Goal: Use online tool/utility: Utilize a website feature to perform a specific function

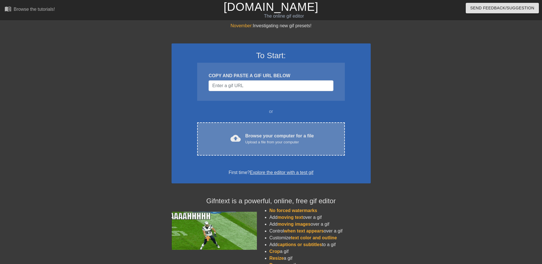
click at [253, 138] on div "Browse your computer for a file Upload a file from your computer" at bounding box center [279, 139] width 69 height 13
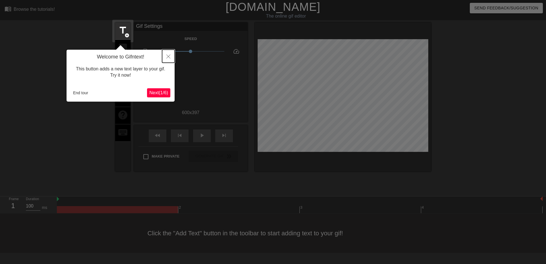
click at [165, 55] on button "Close" at bounding box center [168, 56] width 13 height 13
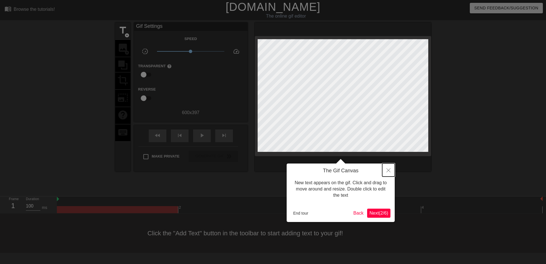
click at [389, 169] on button "Close" at bounding box center [388, 170] width 13 height 13
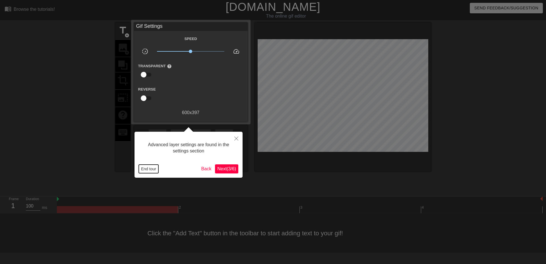
click at [149, 169] on button "End tour" at bounding box center [149, 169] width 20 height 9
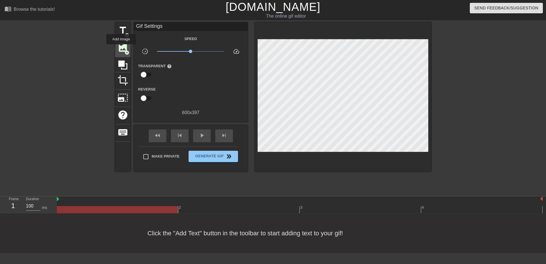
click at [121, 48] on span "image" at bounding box center [122, 47] width 11 height 11
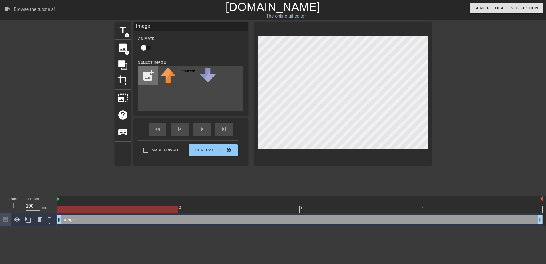
click at [139, 78] on input "file" at bounding box center [147, 75] width 19 height 19
type input "C:\fakepath\Screenshot [DATE] 091853.png"
click at [167, 76] on img at bounding box center [168, 72] width 16 height 9
click at [146, 46] on input "checkbox" at bounding box center [143, 47] width 32 height 11
checkbox input "true"
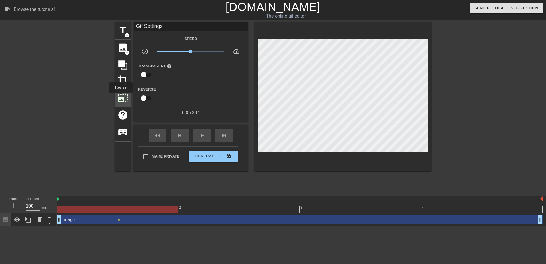
click at [120, 97] on span "photo_size_select_large" at bounding box center [122, 97] width 11 height 11
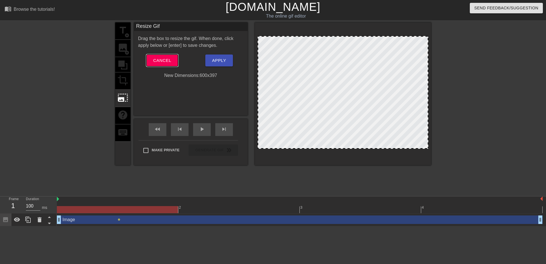
click at [169, 64] on span "Cancel" at bounding box center [162, 60] width 18 height 7
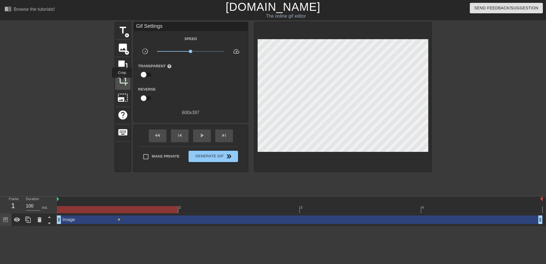
click at [122, 82] on span "crop" at bounding box center [122, 80] width 11 height 11
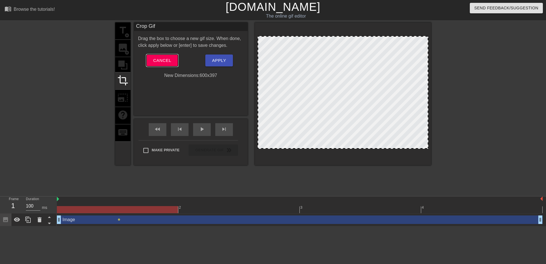
click at [159, 62] on span "Cancel" at bounding box center [162, 60] width 18 height 7
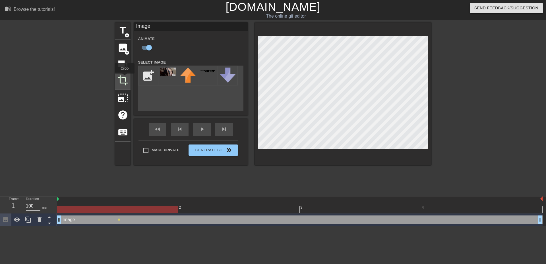
click at [125, 78] on span "crop" at bounding box center [122, 80] width 11 height 11
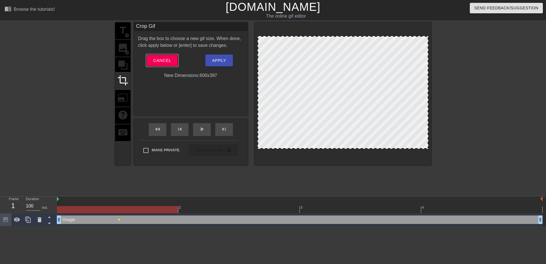
click at [169, 63] on span "Cancel" at bounding box center [162, 60] width 18 height 7
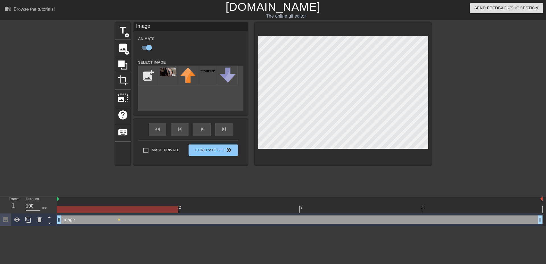
click at [211, 184] on div "title add_circle image add_circle crop photo_size_select_large help keyboard Im…" at bounding box center [273, 107] width 316 height 171
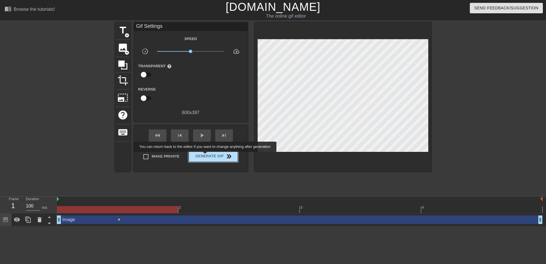
click at [206, 154] on span "Generate Gif double_arrow" at bounding box center [213, 156] width 45 height 7
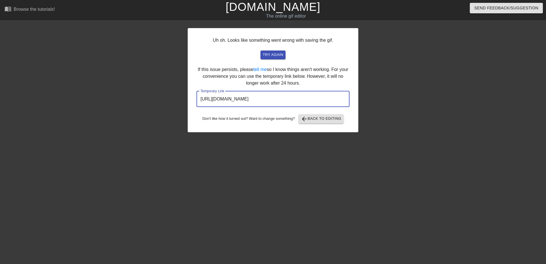
click at [319, 100] on input "[URL][DOMAIN_NAME]" at bounding box center [272, 99] width 153 height 16
drag, startPoint x: 318, startPoint y: 100, endPoint x: 189, endPoint y: 103, distance: 128.8
click at [189, 103] on div "Uh oh. Looks like something went wrong with saving the gif. try again If this i…" at bounding box center [273, 80] width 171 height 104
